Goal: Information Seeking & Learning: Check status

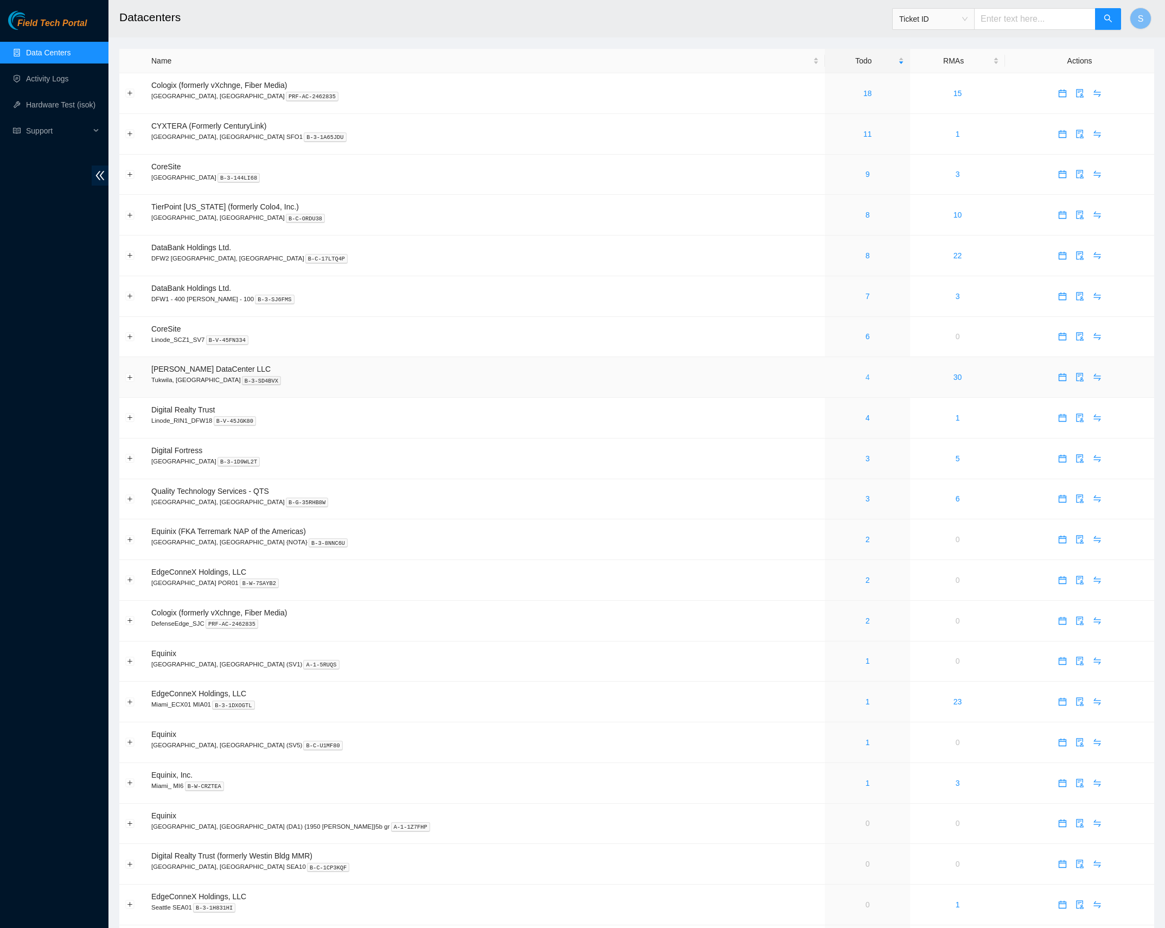
click at [866, 379] on link "4" at bounding box center [868, 377] width 4 height 9
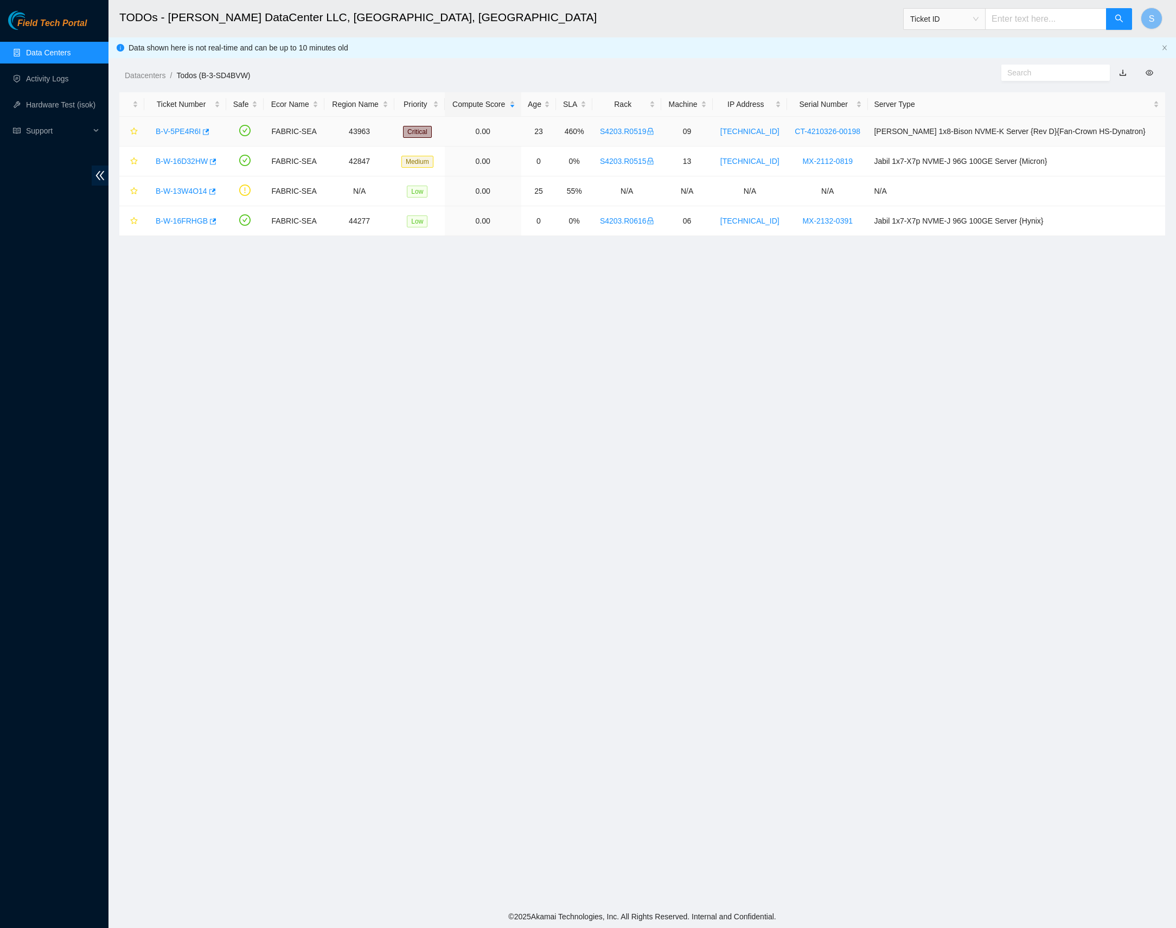
click at [180, 128] on link "B-V-5PE4R6I" at bounding box center [178, 131] width 45 height 9
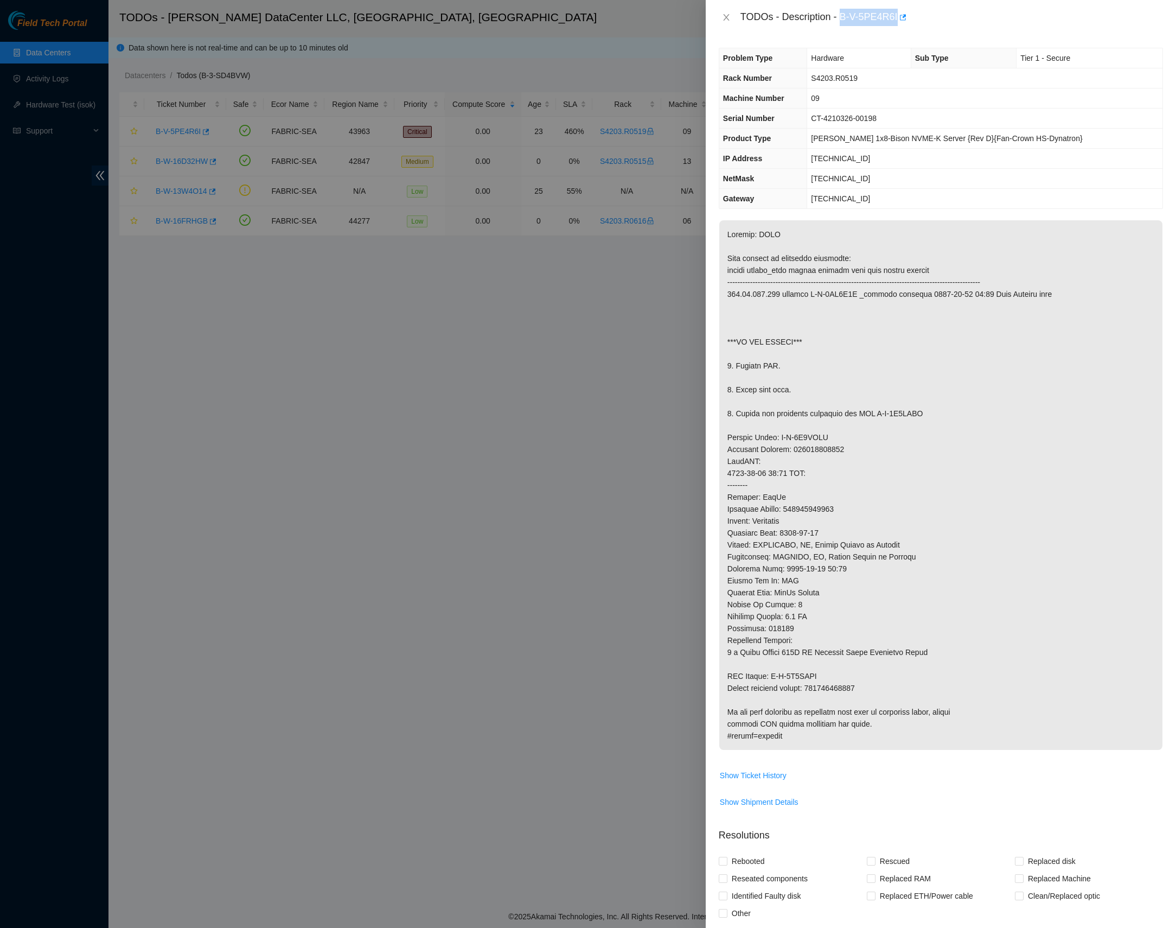
drag, startPoint x: 846, startPoint y: 15, endPoint x: 906, endPoint y: 16, distance: 59.7
click at [906, 16] on div "TODOs - Description - B-V-5PE4R6I" at bounding box center [952, 17] width 423 height 17
copy div "B-V-5PE4R6I"
click at [728, 13] on icon "close" at bounding box center [726, 17] width 9 height 9
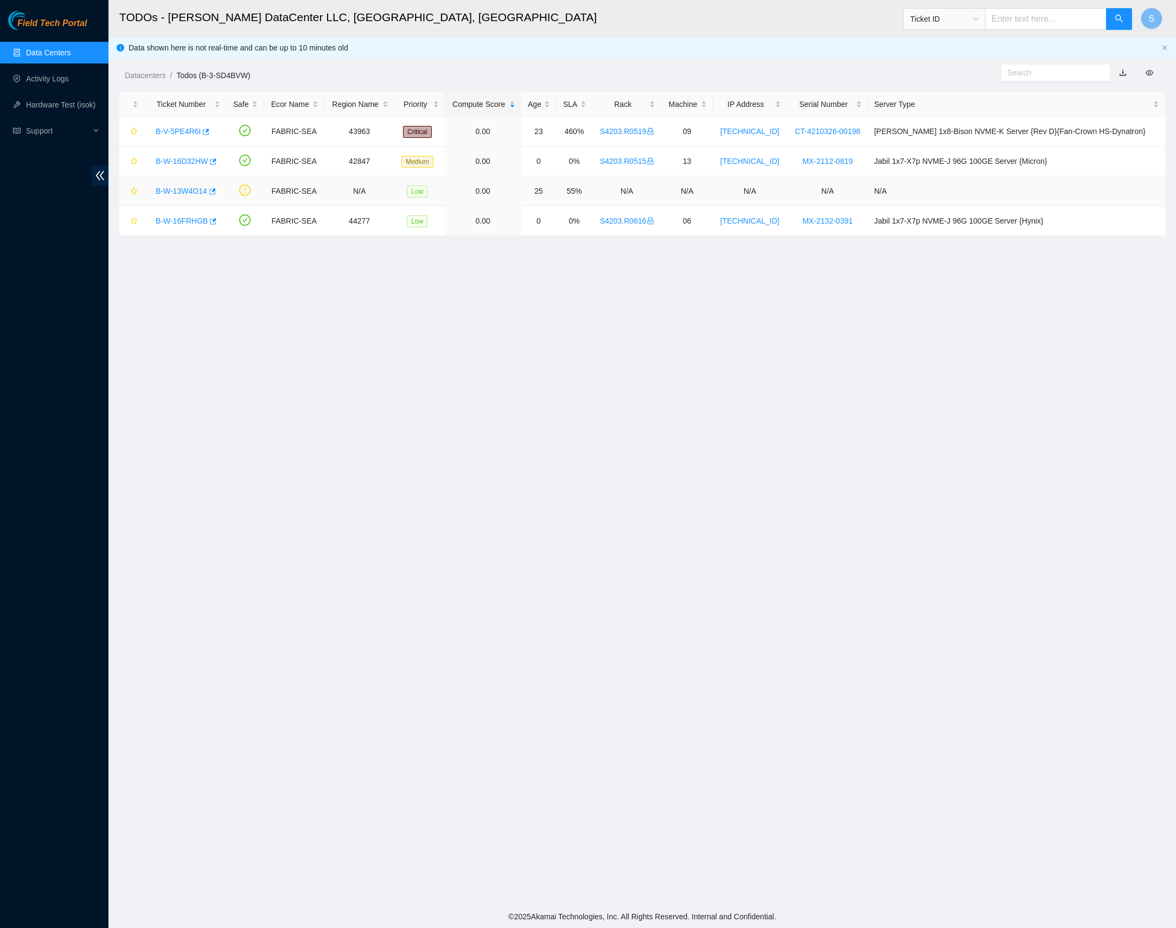
click at [166, 190] on link "B-W-13W4O14" at bounding box center [182, 191] width 52 height 9
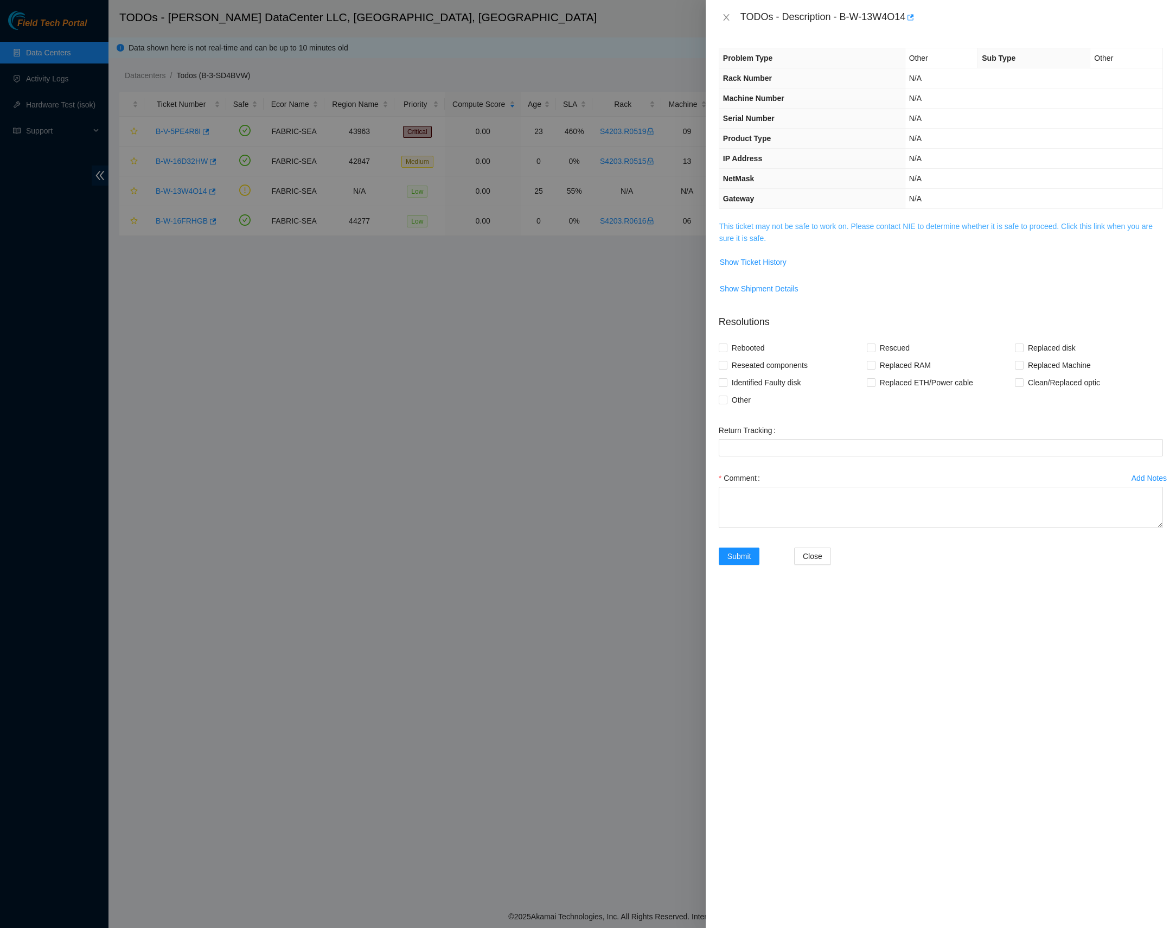
click at [806, 226] on link "This ticket may not be safe to work on. Please contact NIE to determine whether…" at bounding box center [936, 232] width 434 height 21
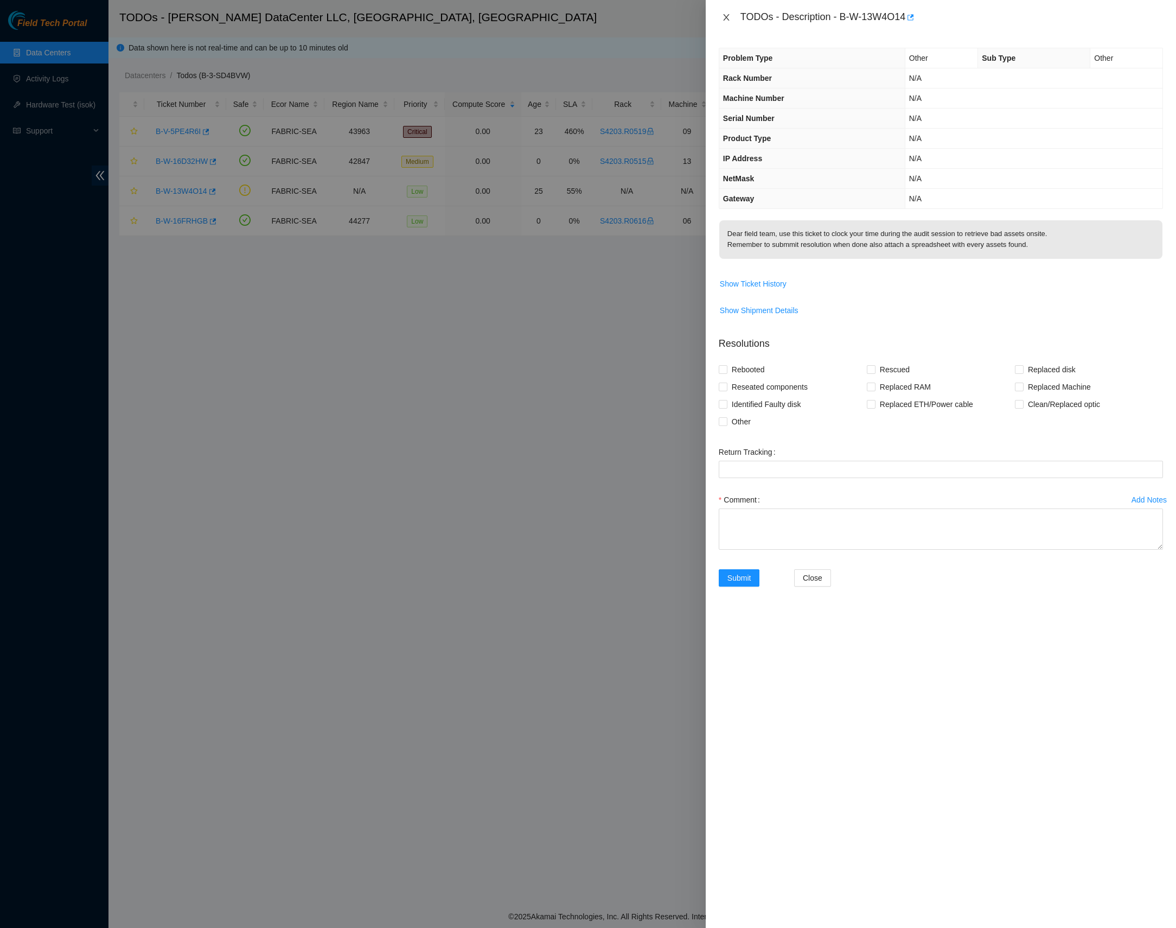
click at [729, 16] on icon "close" at bounding box center [726, 17] width 9 height 9
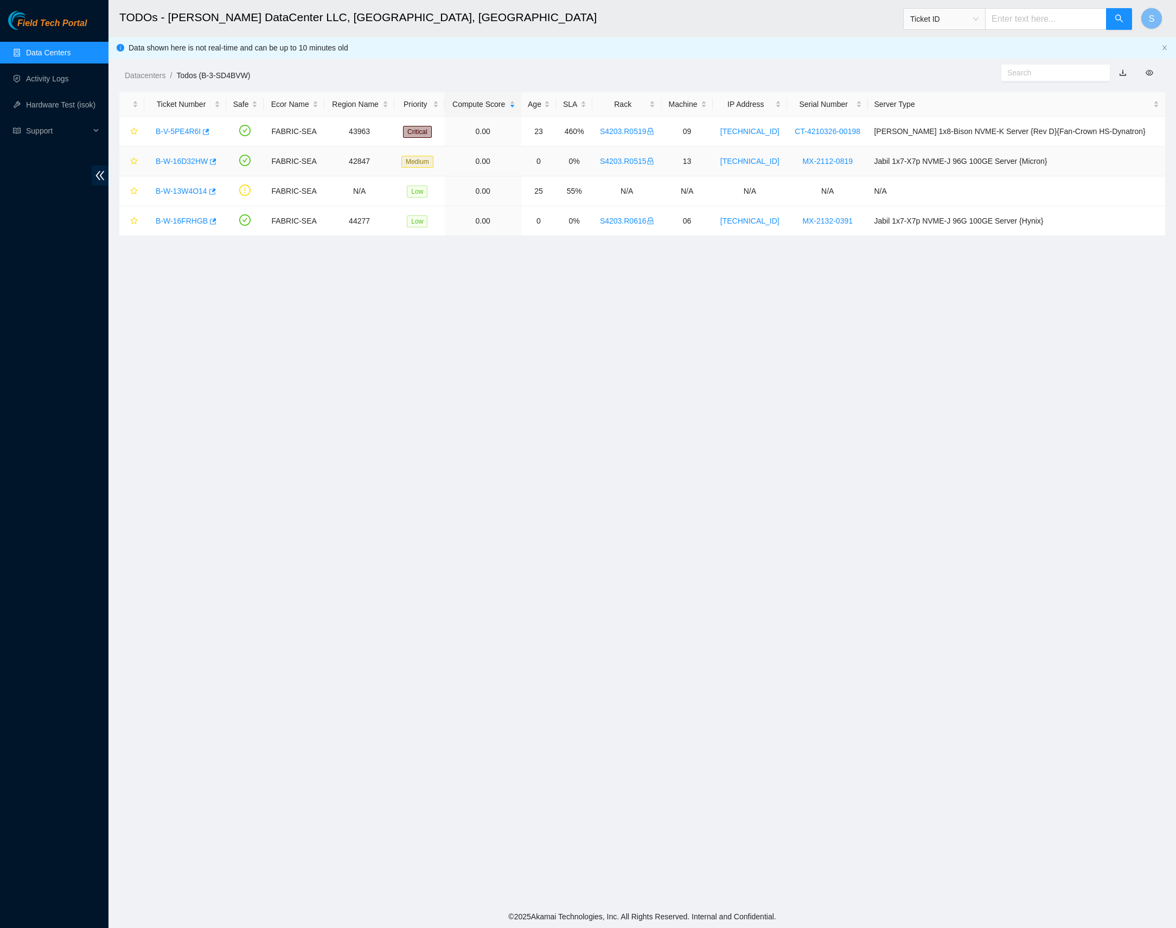
click at [194, 158] on link "B-W-16D32HW" at bounding box center [182, 161] width 52 height 9
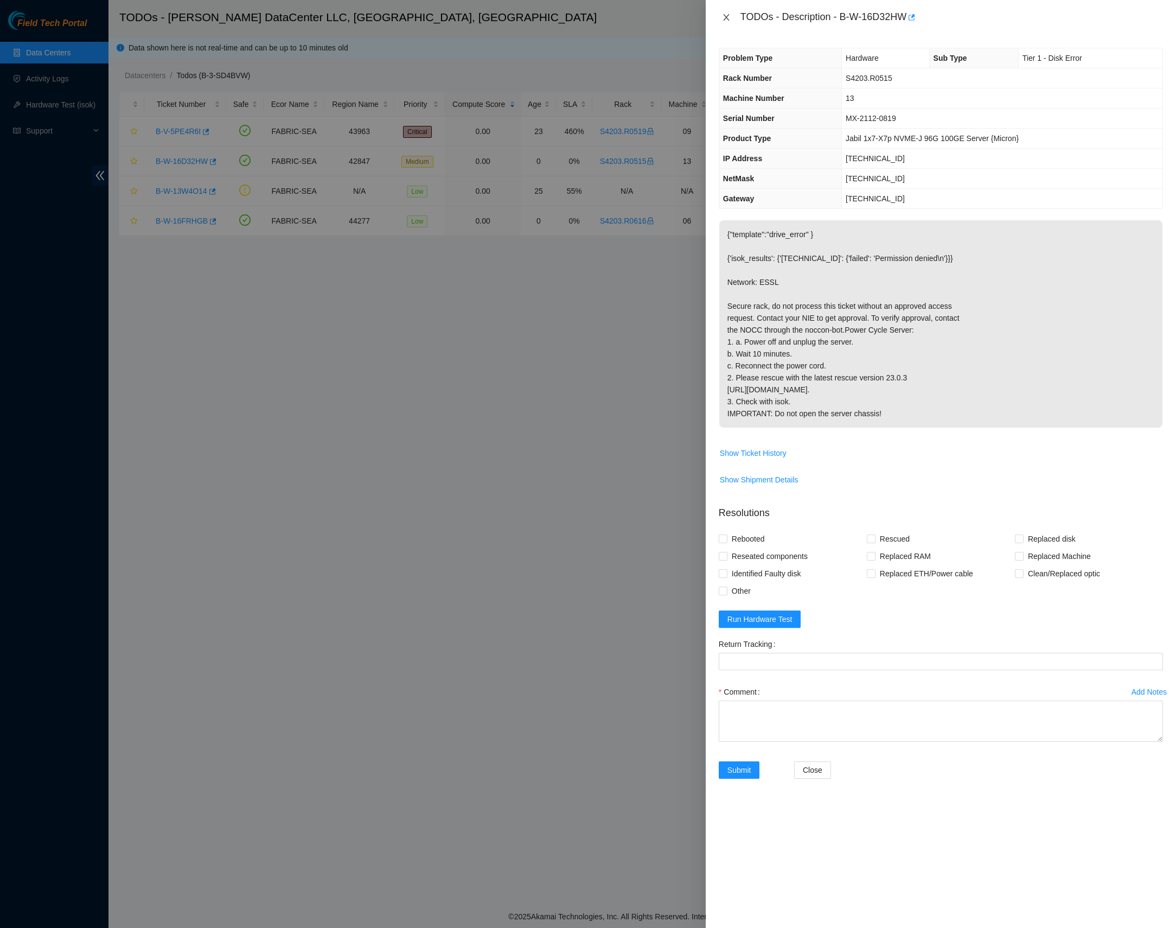
click at [726, 15] on icon "close" at bounding box center [726, 17] width 9 height 9
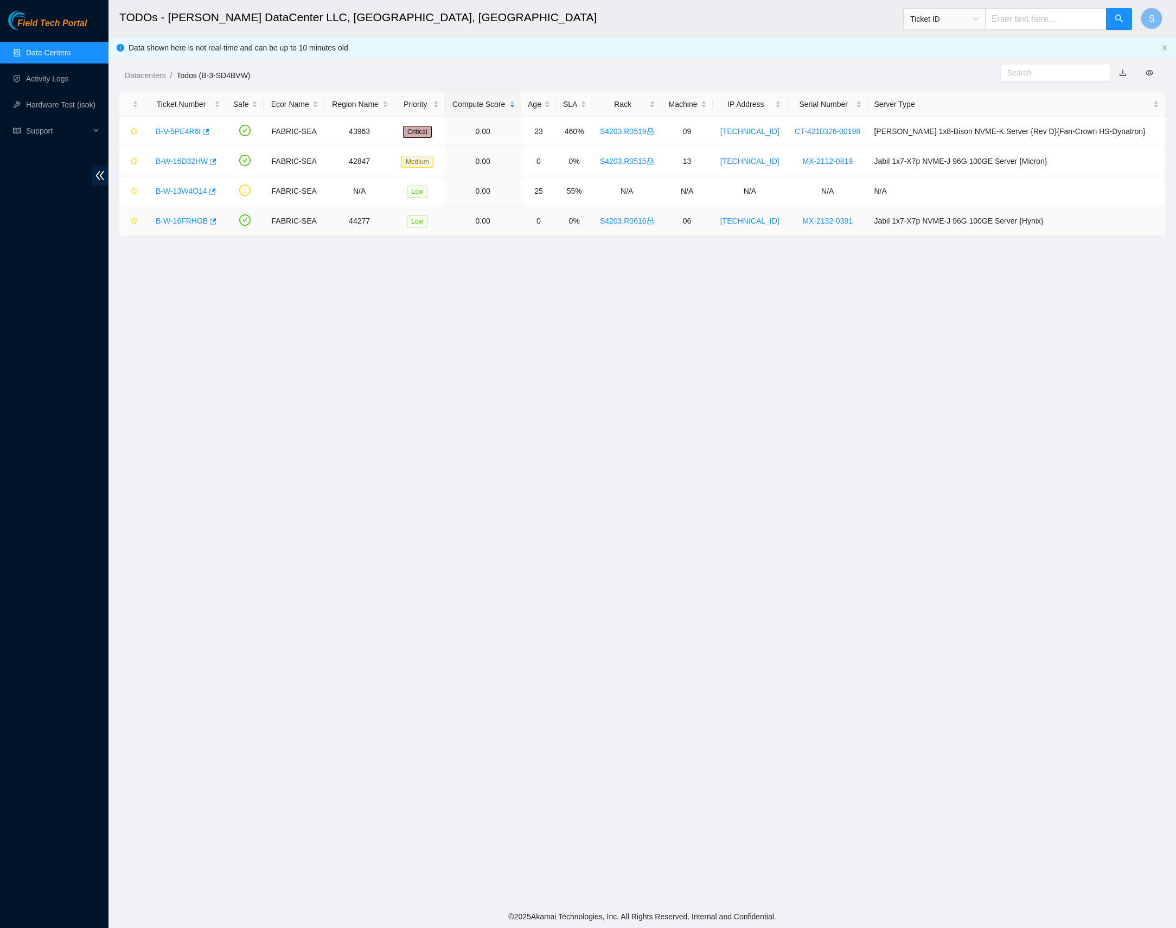
click at [178, 221] on link "B-W-16FRHGB" at bounding box center [182, 220] width 52 height 9
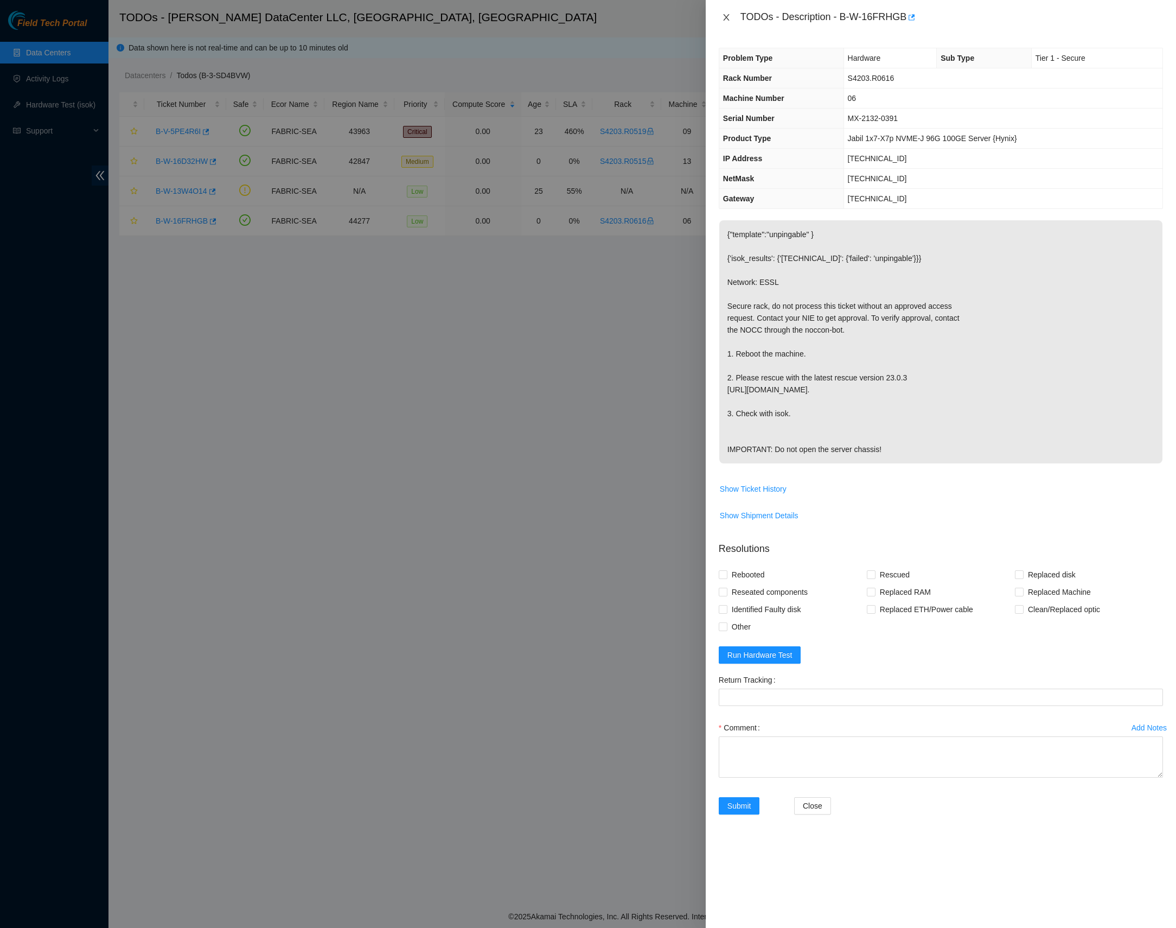
click at [727, 14] on icon "close" at bounding box center [726, 17] width 9 height 9
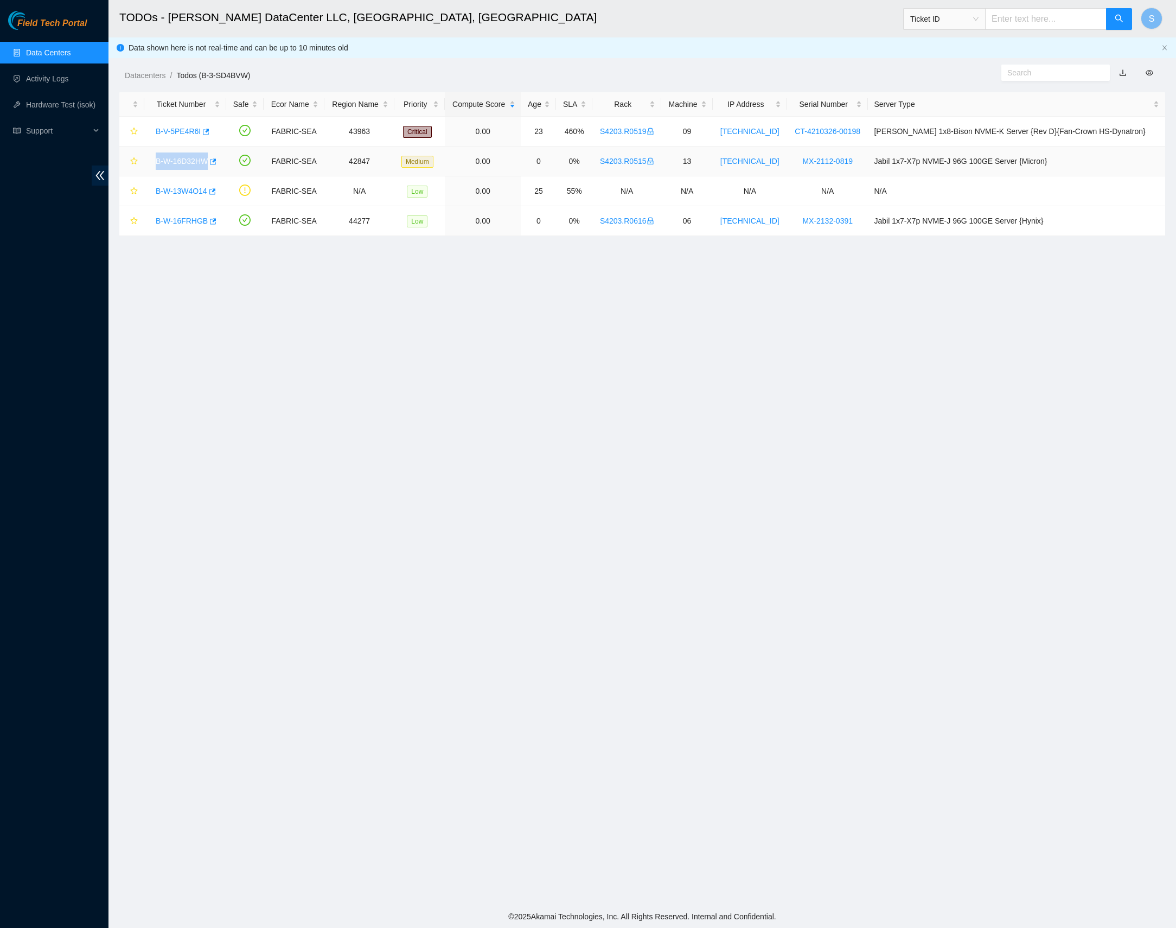
drag, startPoint x: 154, startPoint y: 160, endPoint x: 213, endPoint y: 163, distance: 58.7
click at [213, 163] on div "B-W-16D32HW" at bounding box center [185, 160] width 70 height 17
copy link "B-W-16D32HW"
drag, startPoint x: 152, startPoint y: 218, endPoint x: 208, endPoint y: 218, distance: 55.9
click at [208, 218] on div "B-W-16FRHGB" at bounding box center [185, 220] width 70 height 17
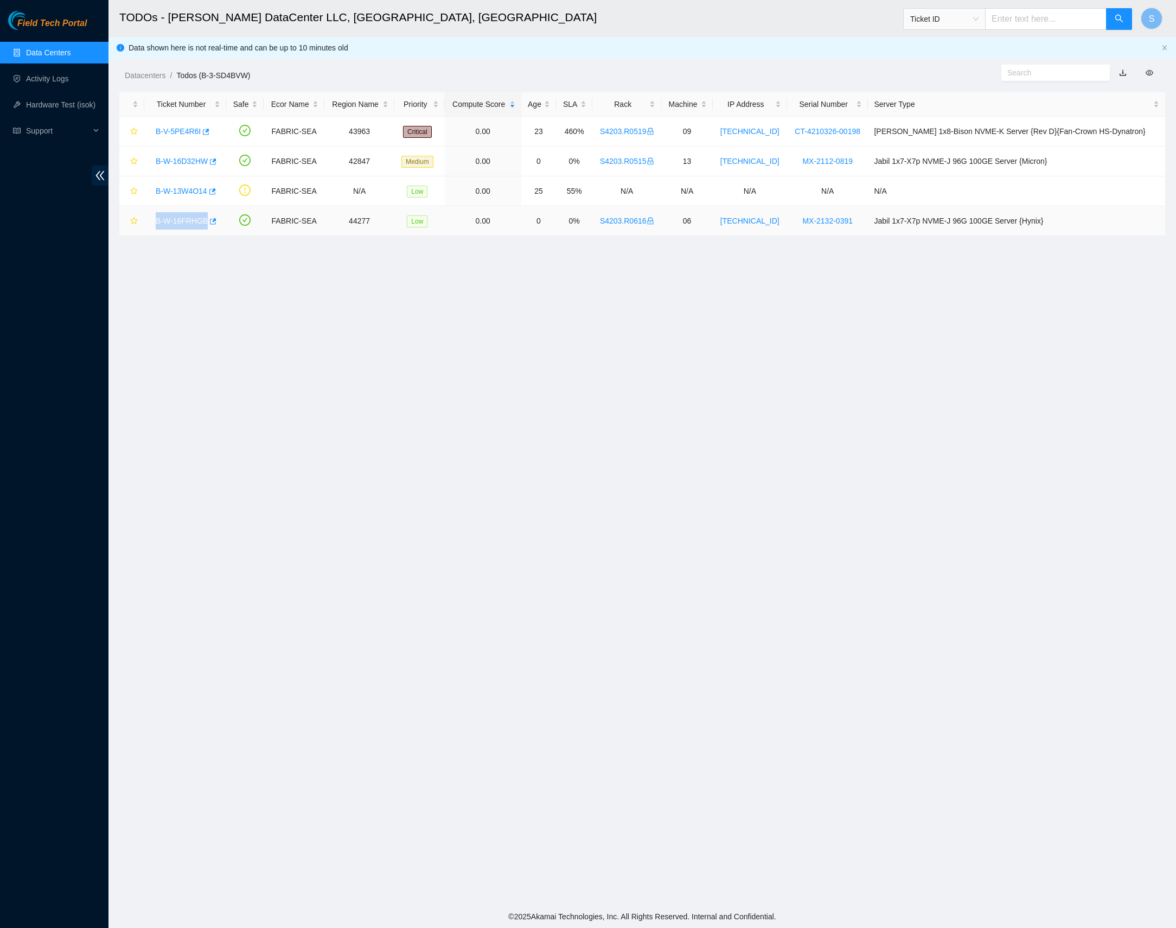
copy link "B-W-16FRHGB"
click at [199, 219] on link "B-W-16FRHGB" at bounding box center [182, 220] width 52 height 9
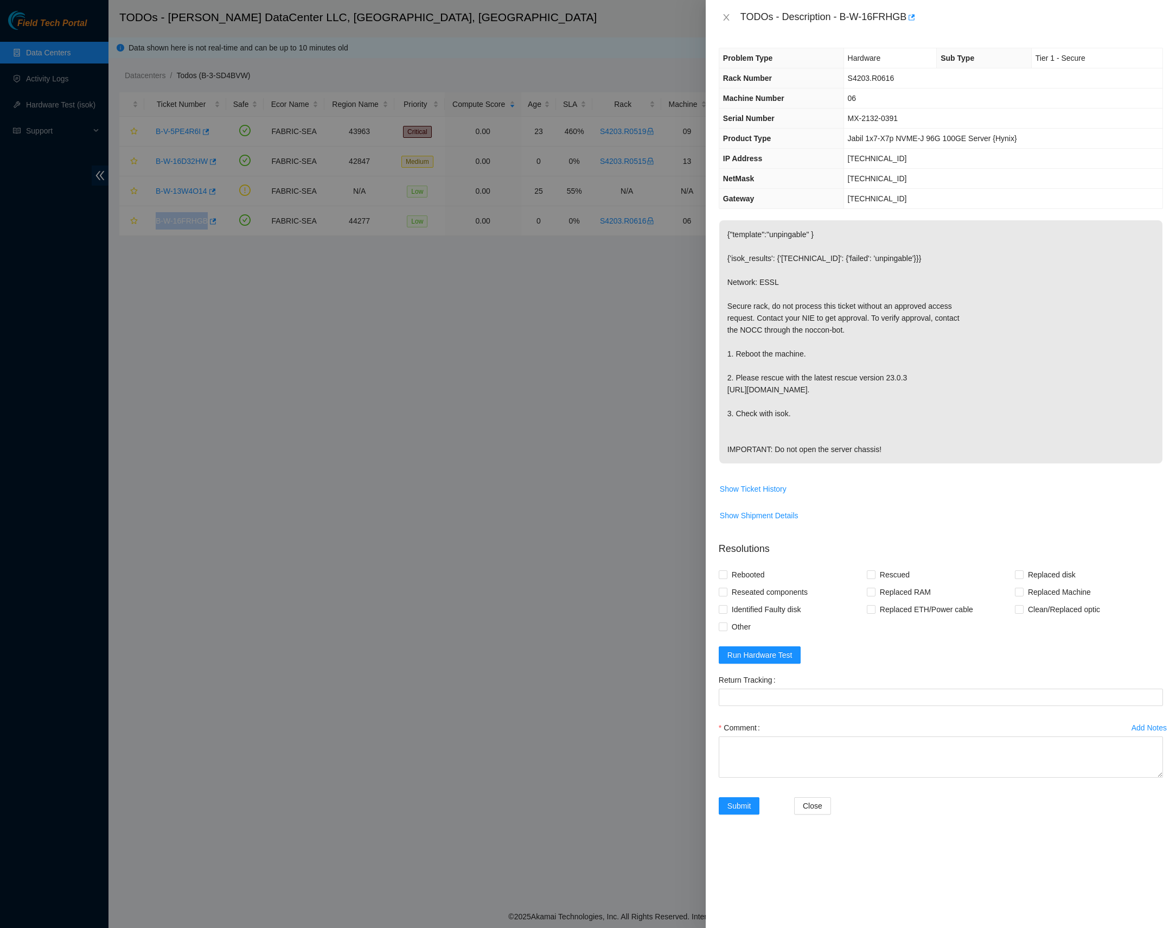
drag, startPoint x: 725, startPoint y: 18, endPoint x: 671, endPoint y: 33, distance: 55.8
click at [725, 18] on icon "close" at bounding box center [726, 17] width 9 height 9
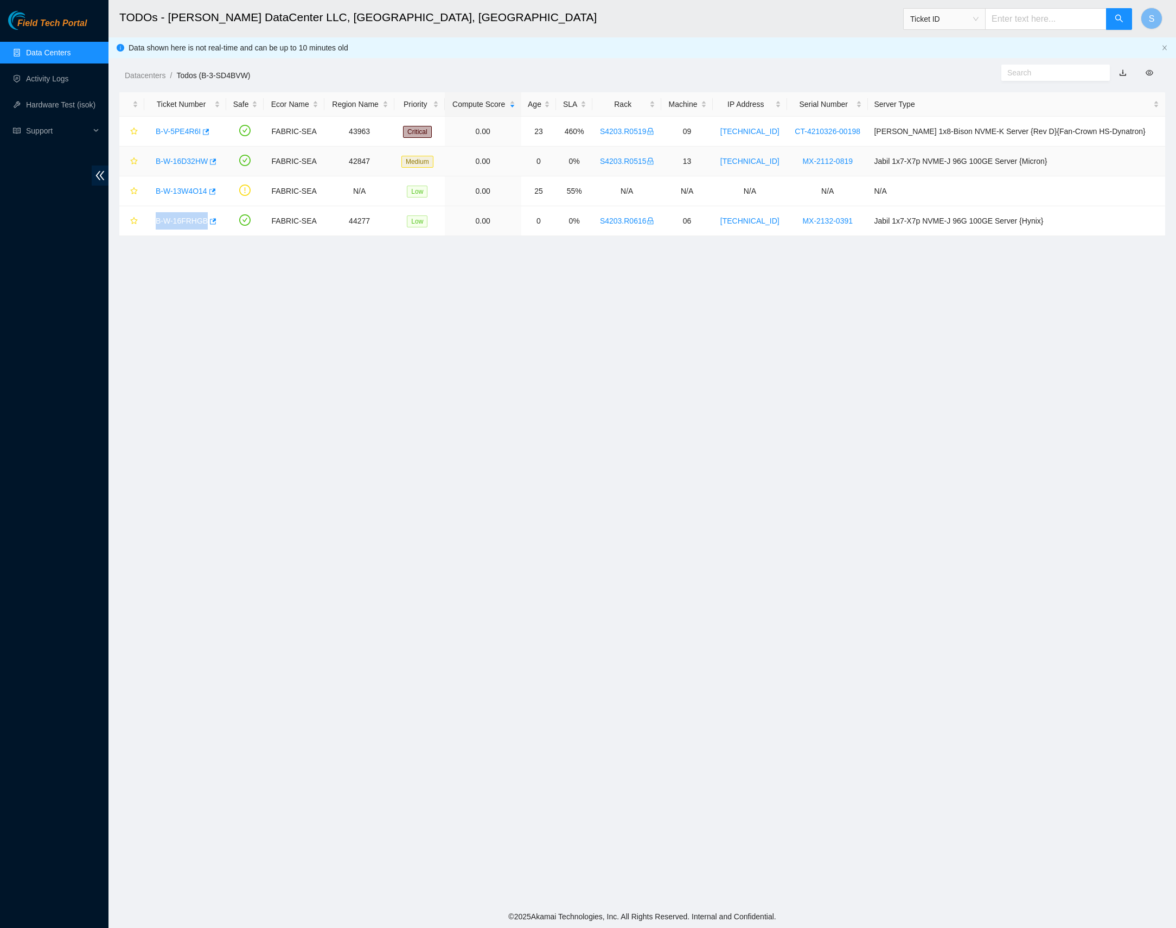
click at [182, 157] on link "B-W-16D32HW" at bounding box center [182, 161] width 52 height 9
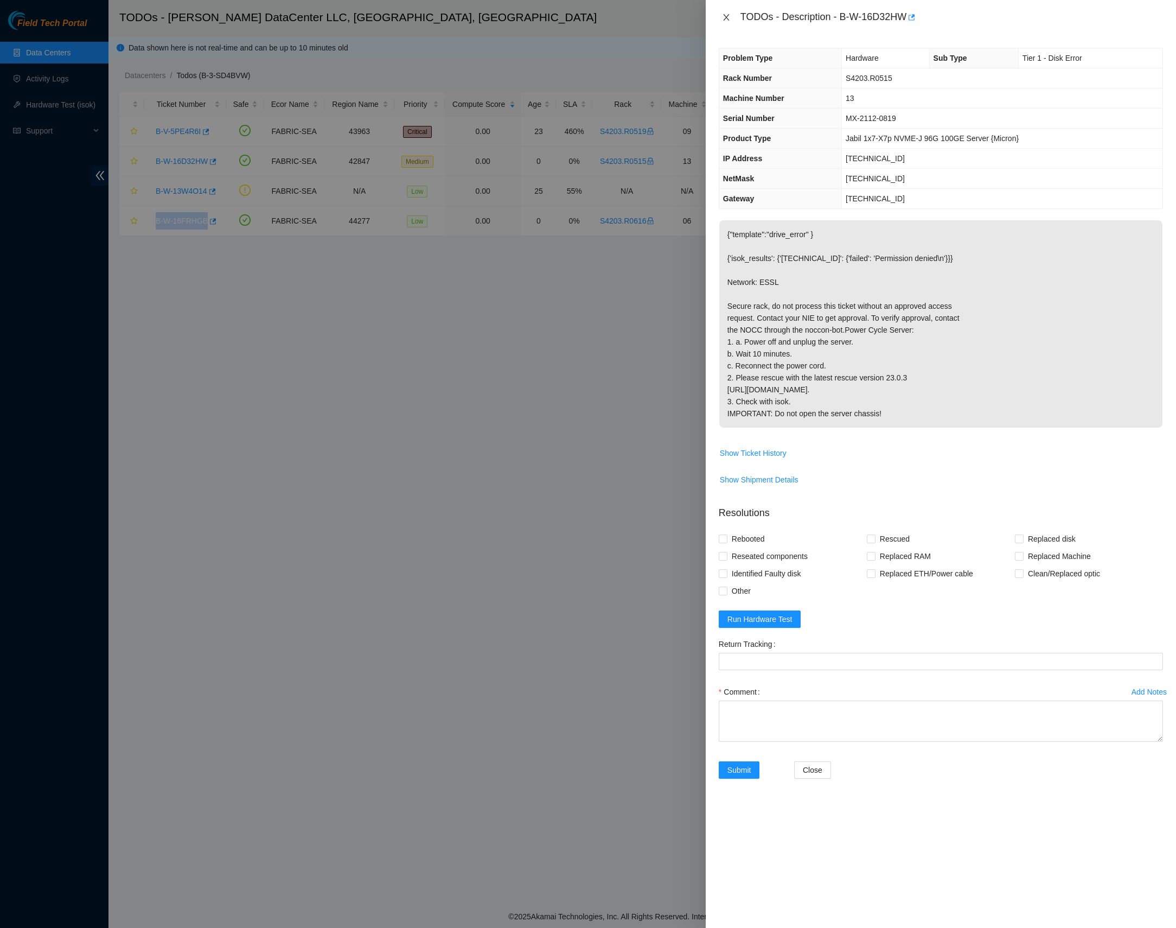
click at [725, 18] on icon "close" at bounding box center [726, 17] width 9 height 9
